Goal: Task Accomplishment & Management: Manage account settings

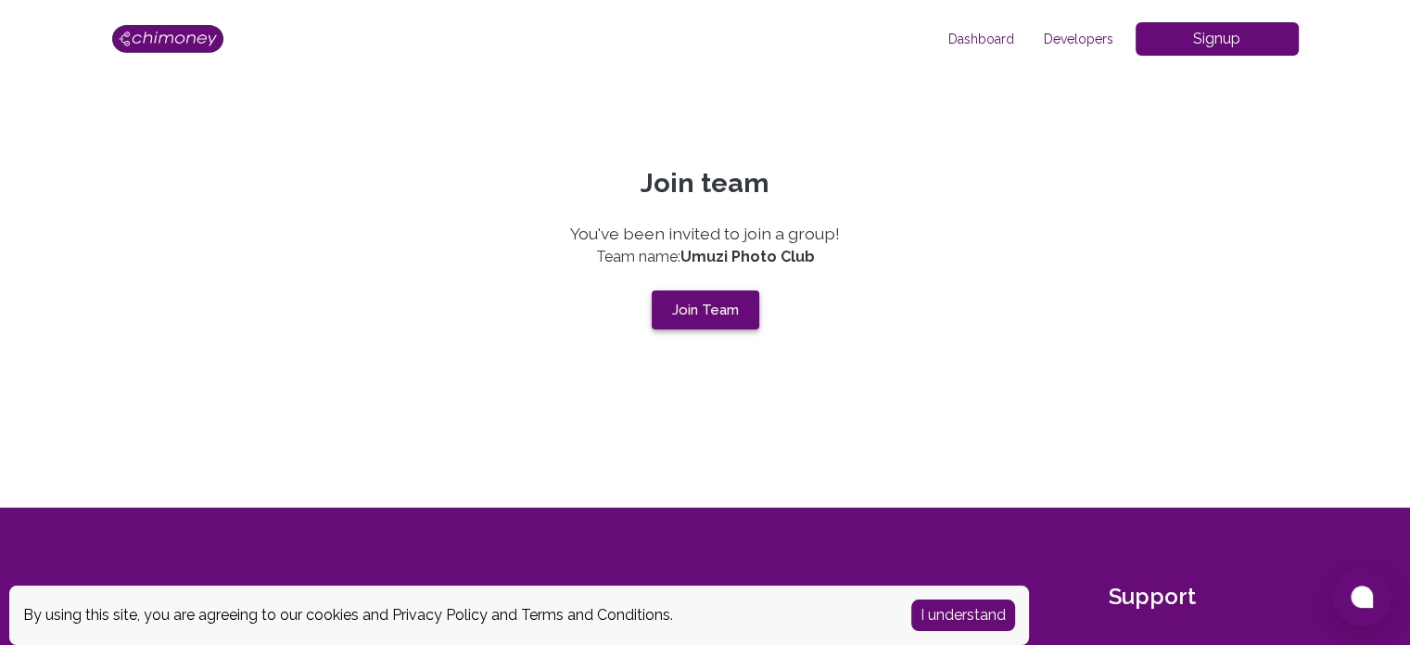
click at [679, 319] on button "Join Team" at bounding box center [706, 309] width 108 height 39
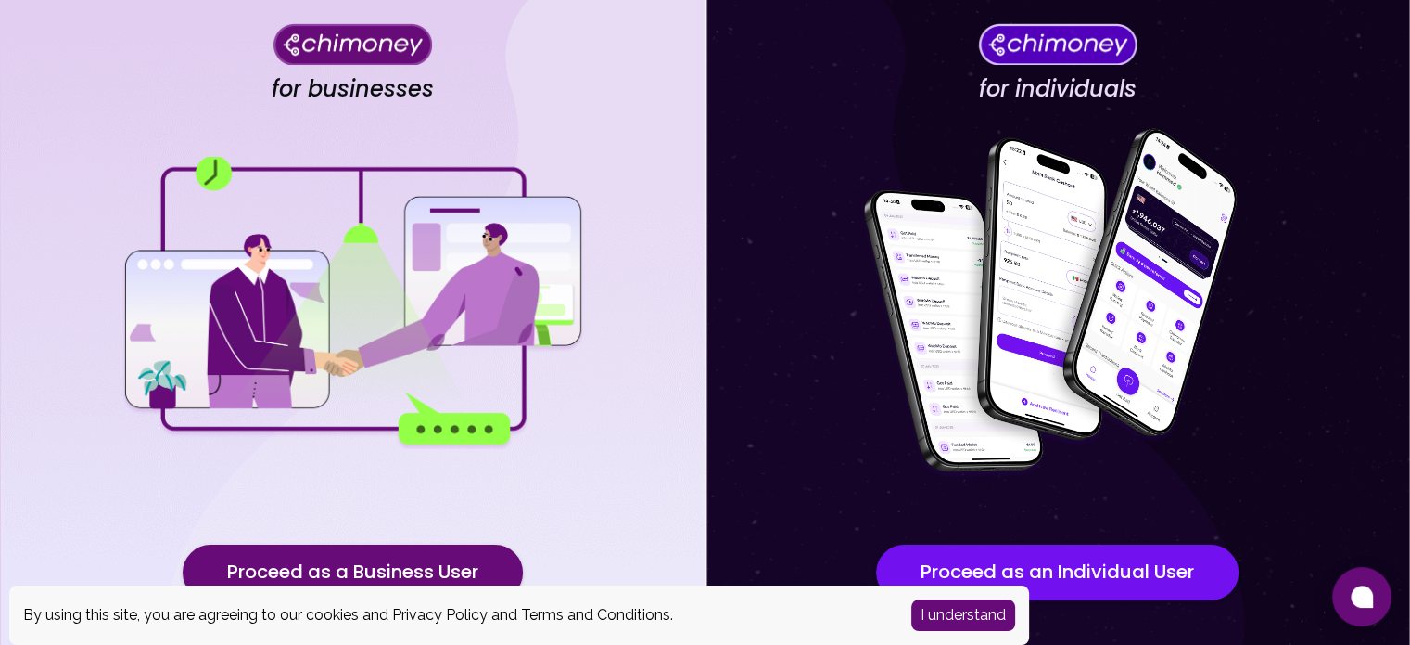
scroll to position [193, 0]
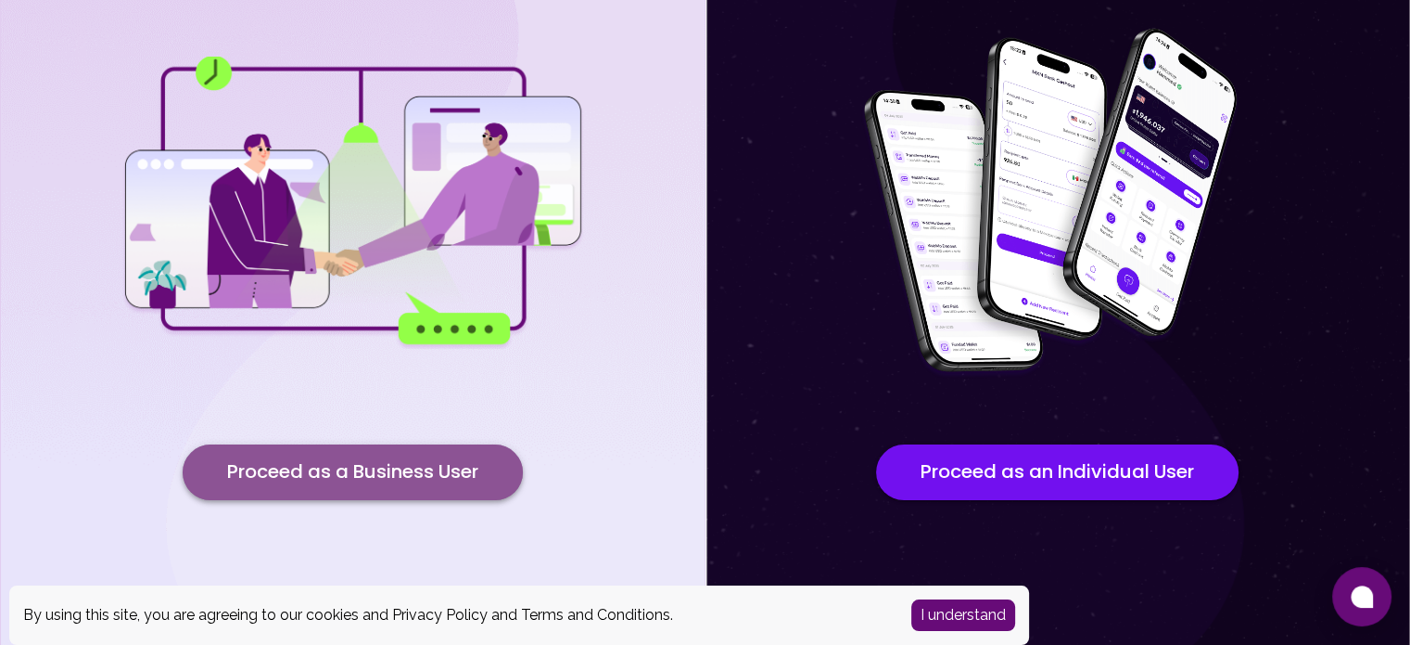
click at [424, 488] on button "Proceed as a Business User" at bounding box center [353, 472] width 340 height 56
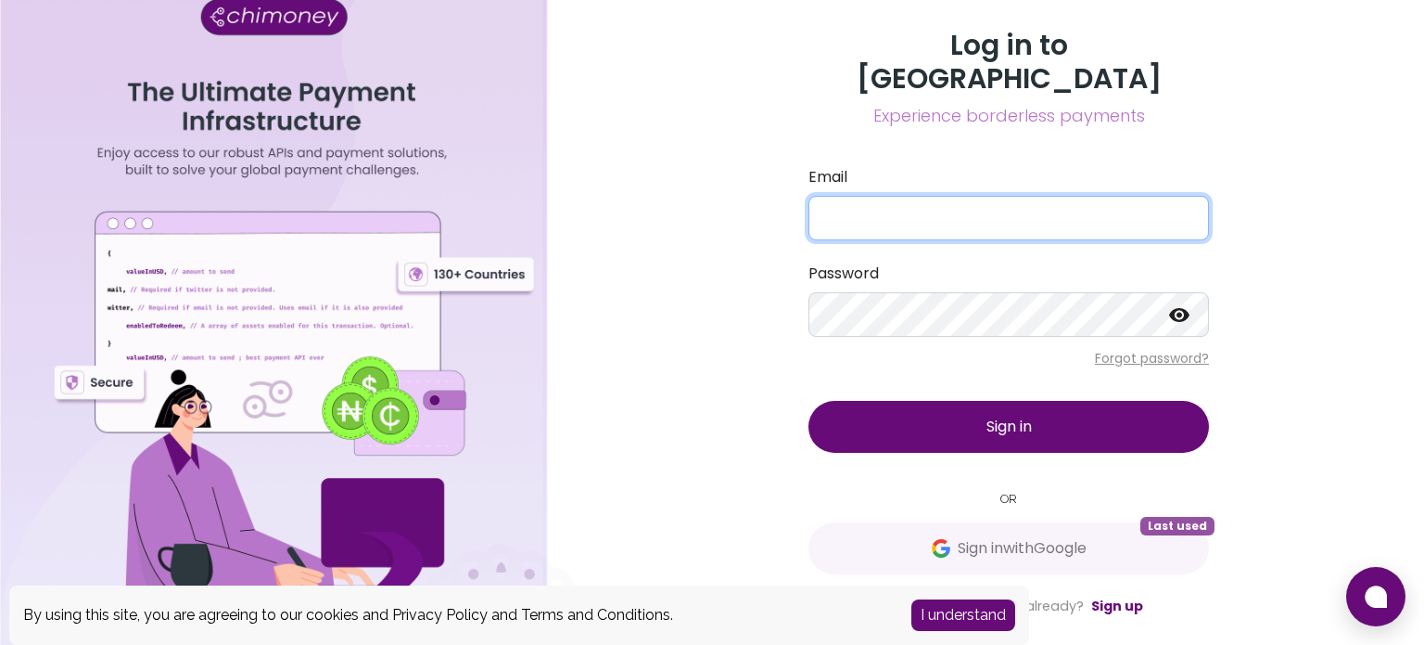
click at [1002, 196] on input "Email" at bounding box center [1009, 218] width 401 height 45
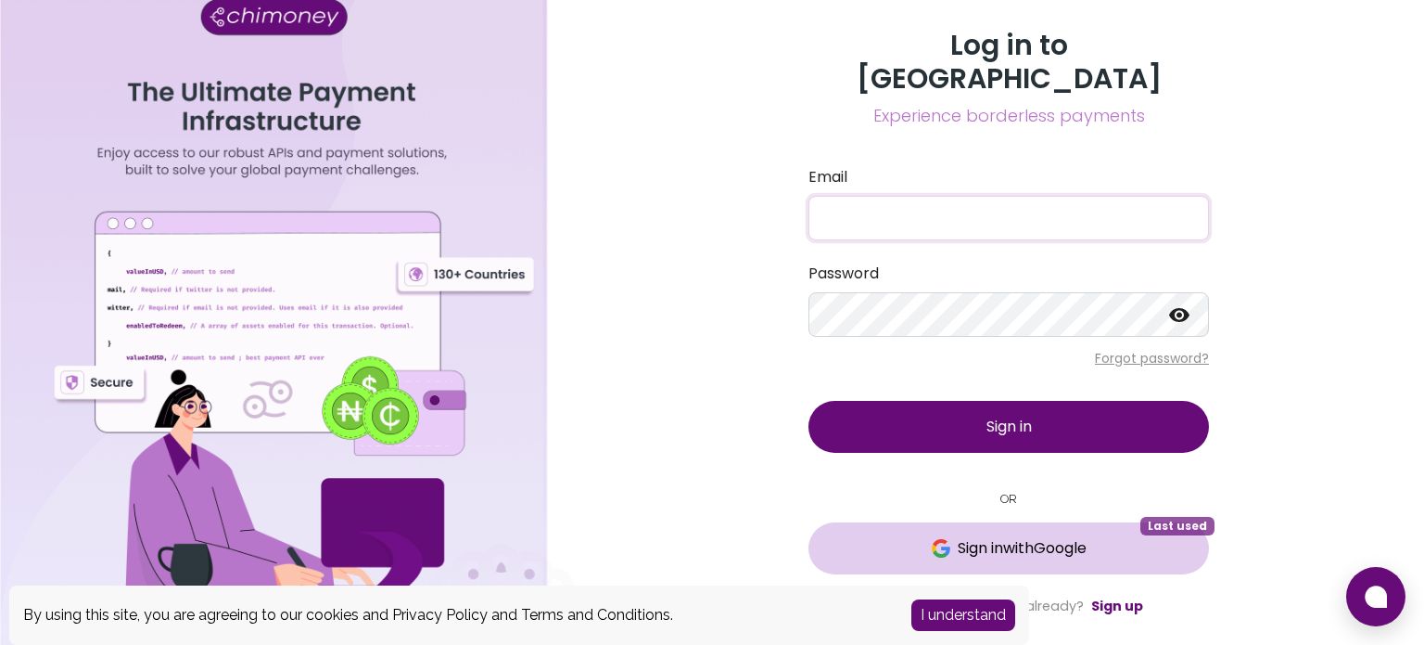
click at [887, 552] on button "Sign in with Google Last used" at bounding box center [1009, 548] width 401 height 52
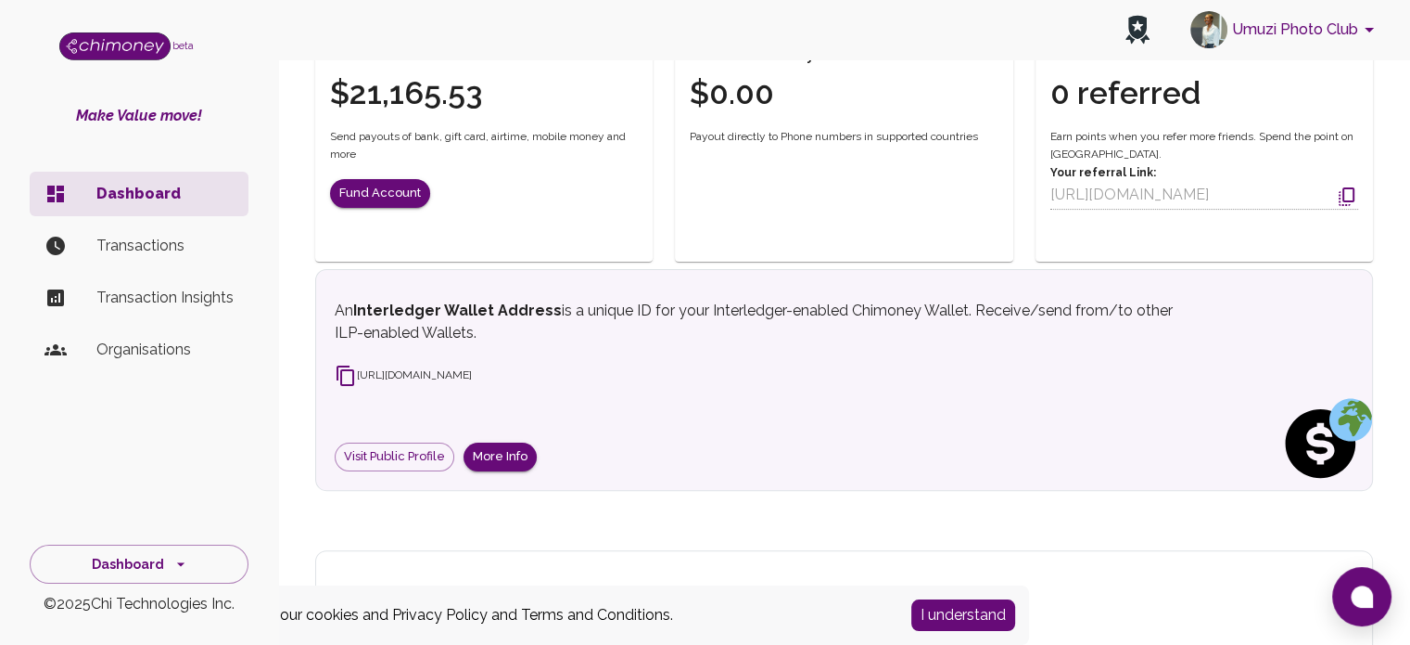
scroll to position [482, 0]
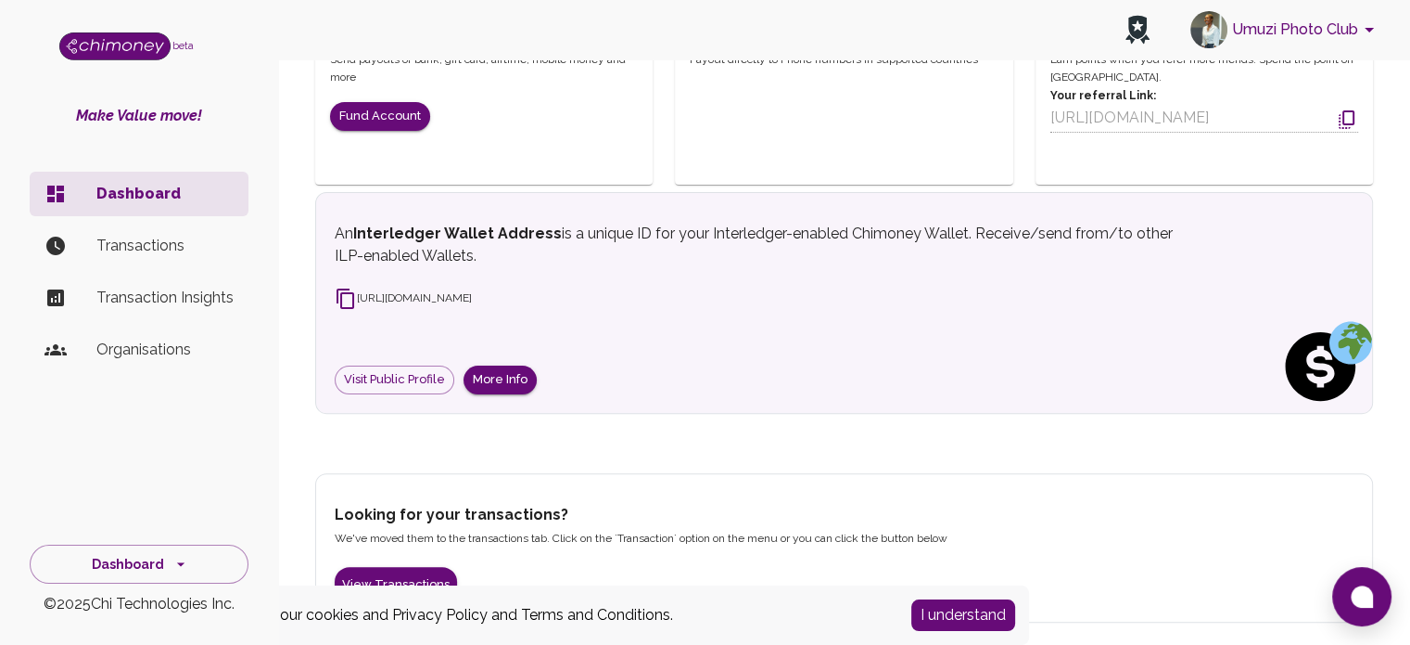
click at [185, 351] on p "Organisations" at bounding box center [164, 349] width 137 height 22
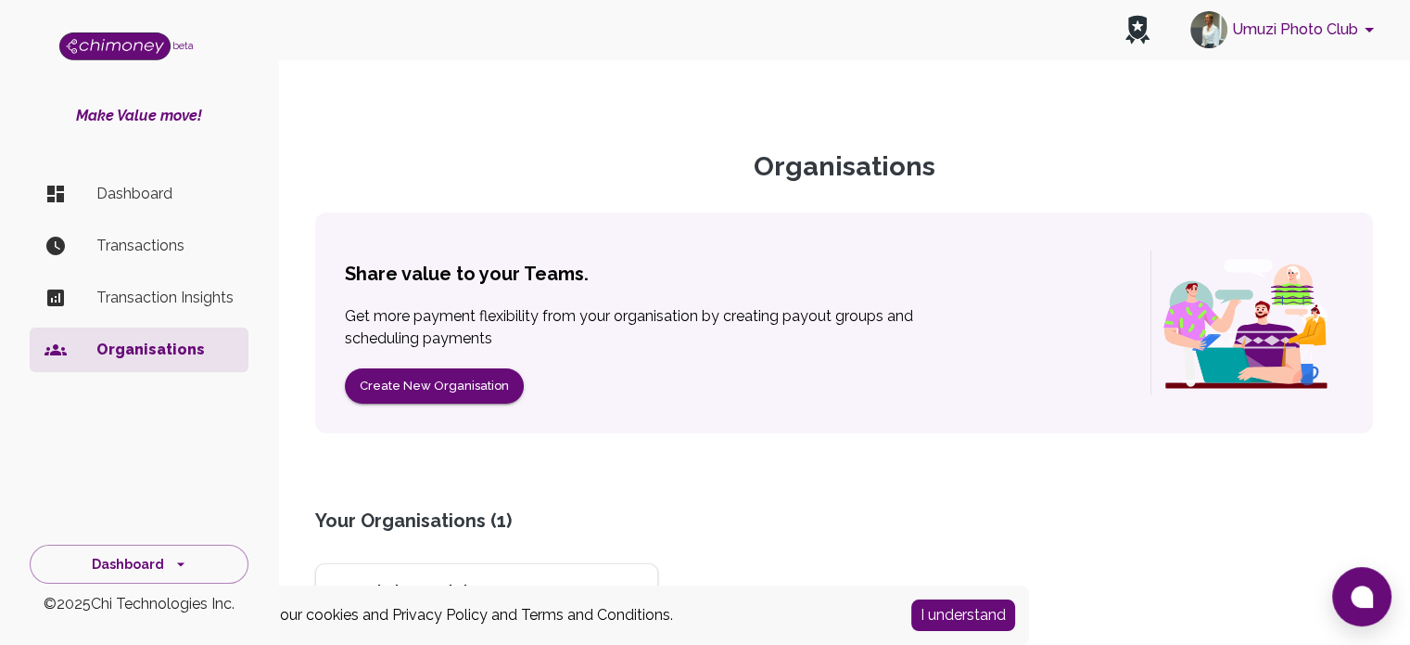
scroll to position [205, 0]
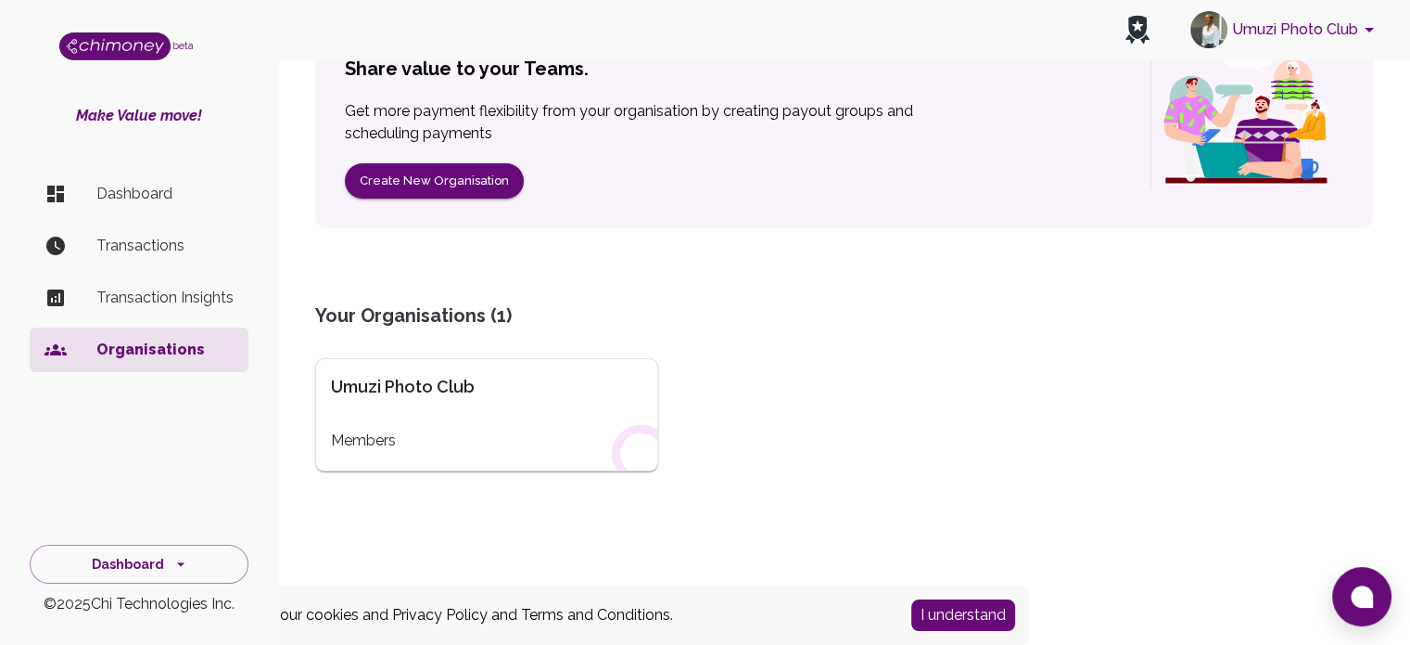
click at [509, 405] on div "Umuzi Photo Club Members" at bounding box center [486, 414] width 343 height 113
click at [353, 440] on div "Members" at bounding box center [487, 440] width 312 height 22
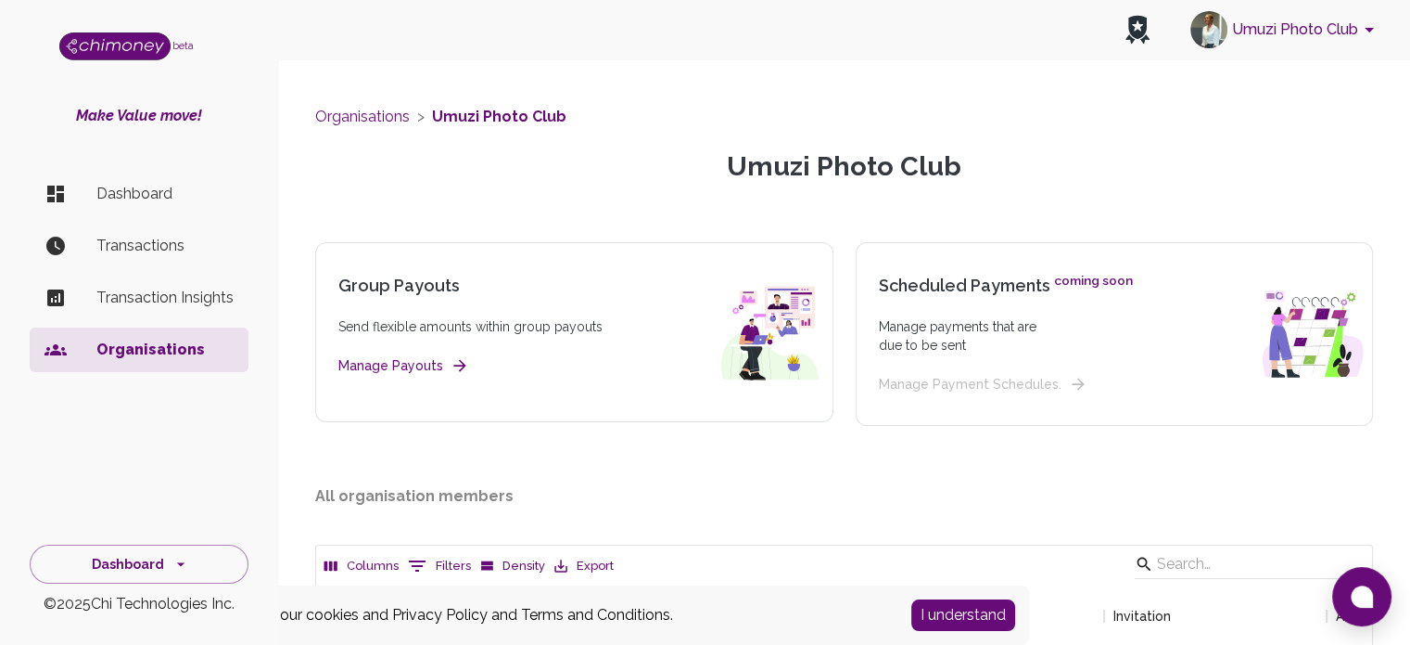
click at [1257, 32] on button "Umuzi Photo Club" at bounding box center [1285, 30] width 205 height 48
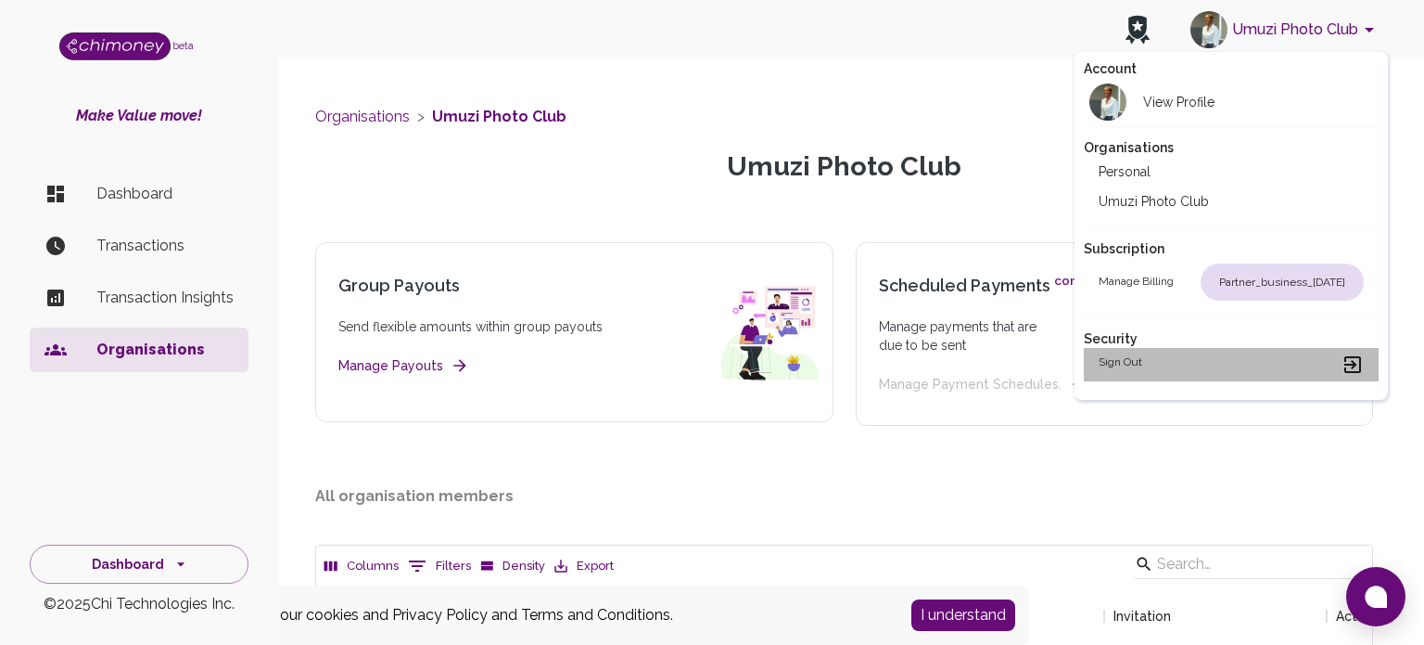
click at [1110, 363] on h2 "Sign out" at bounding box center [1121, 364] width 44 height 22
